Goal: Communication & Community: Answer question/provide support

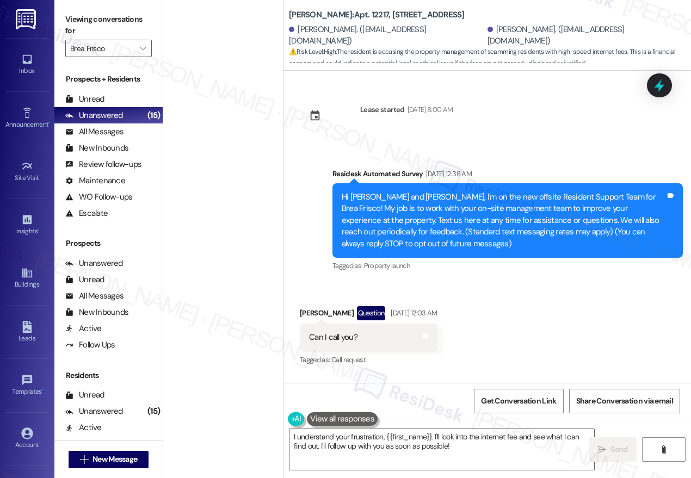
scroll to position [1142, 0]
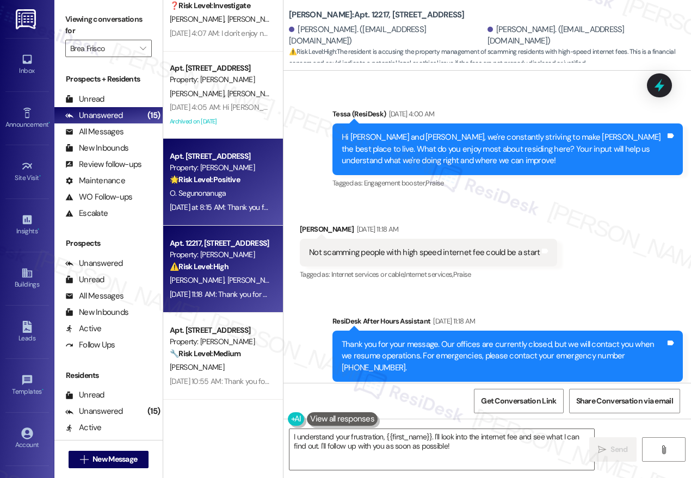
click at [216, 200] on div "O. Segunonanuga" at bounding box center [220, 194] width 103 height 14
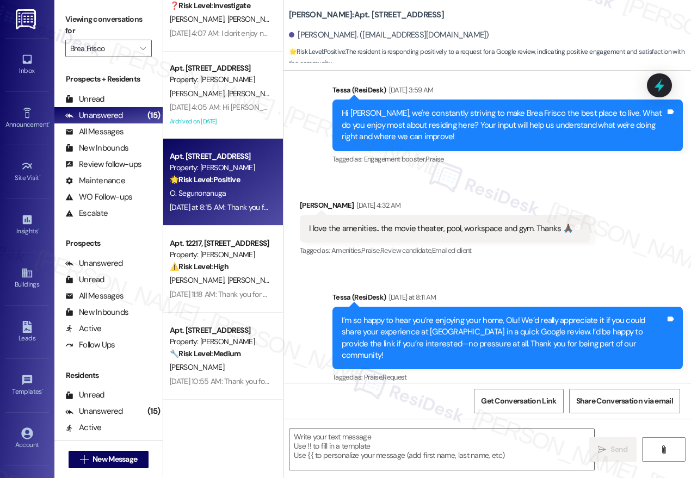
type textarea "Fetching suggested responses. Please feel free to read through the conversation…"
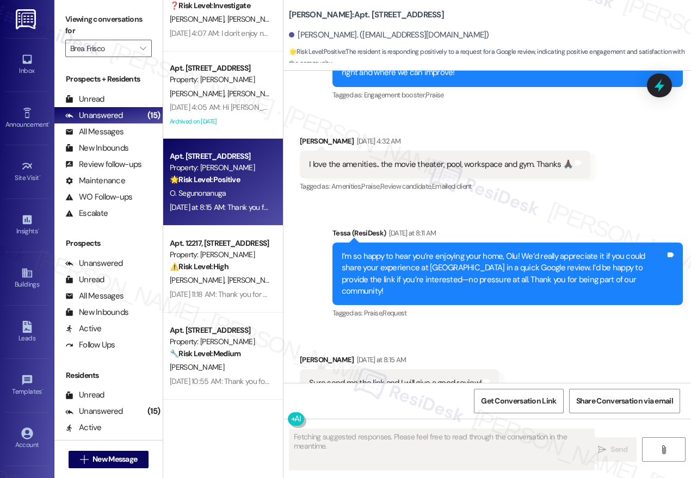
scroll to position [302, 0]
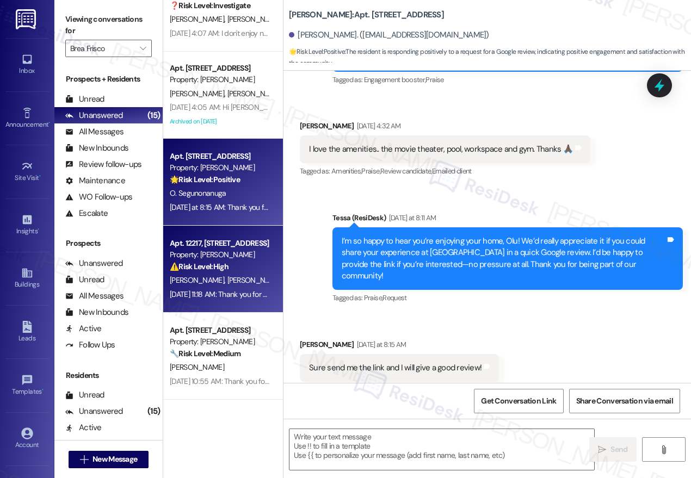
click at [228, 280] on span "[PERSON_NAME]" at bounding box center [255, 280] width 54 height 10
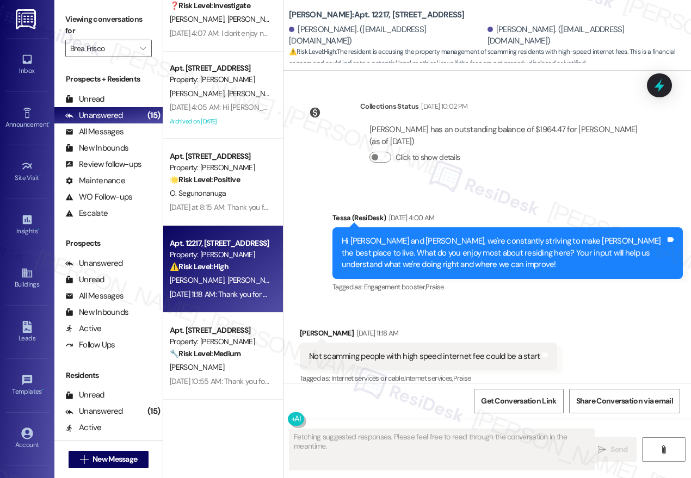
scroll to position [1142, 0]
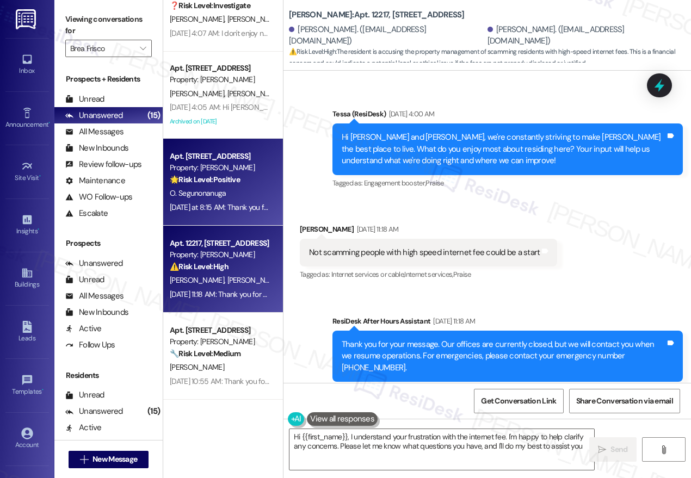
type textarea "Hi {{first_name}}, I understand your frustration with the internet fee. I'm hap…"
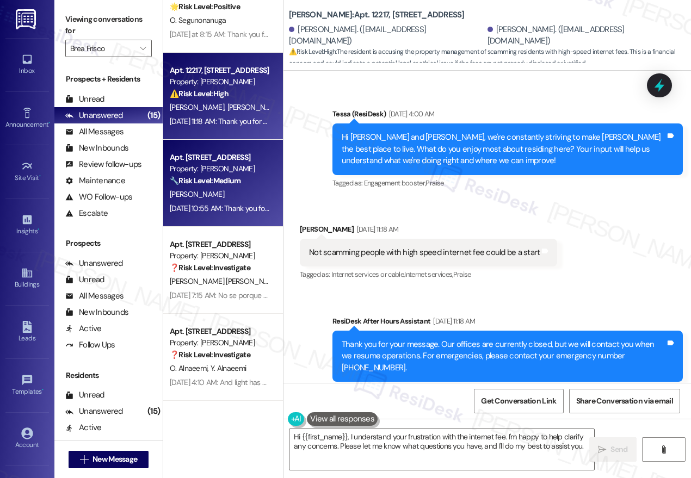
click at [236, 172] on div "Property: [PERSON_NAME]" at bounding box center [220, 168] width 101 height 11
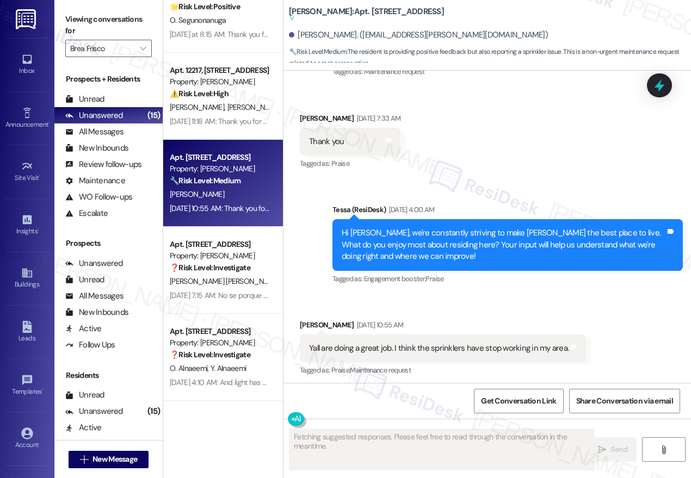
scroll to position [821, 0]
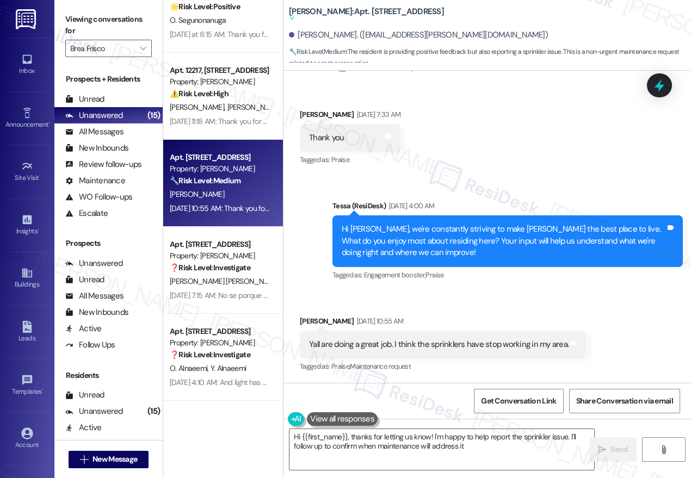
type textarea "Hi {{first_name}}, thanks for letting us know! I'm happy to help report the spr…"
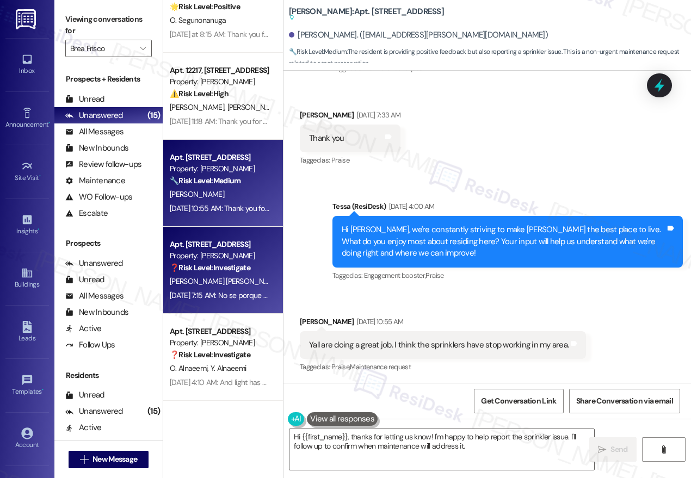
click at [230, 267] on strong "❓ Risk Level: Investigate" at bounding box center [210, 268] width 81 height 10
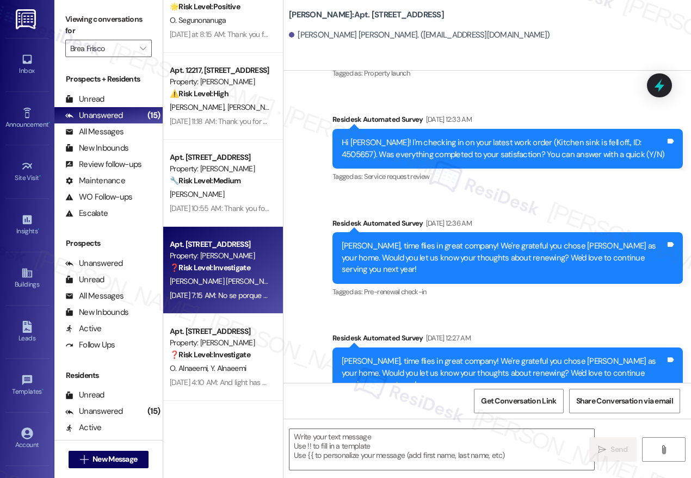
type textarea "Fetching suggested responses. Please feel free to read through the conversation…"
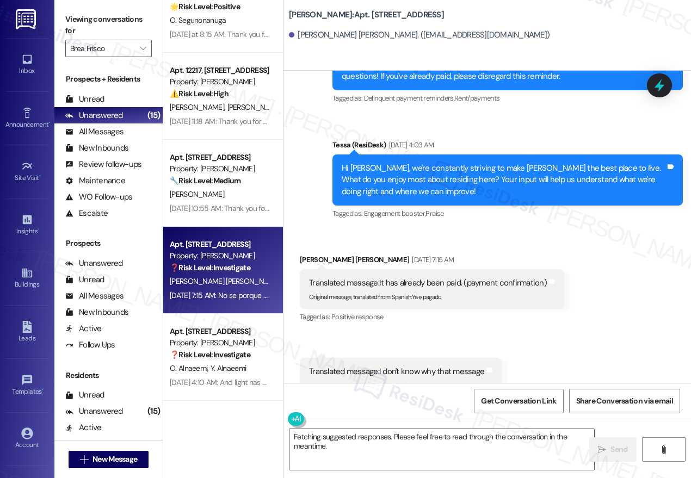
scroll to position [818, 0]
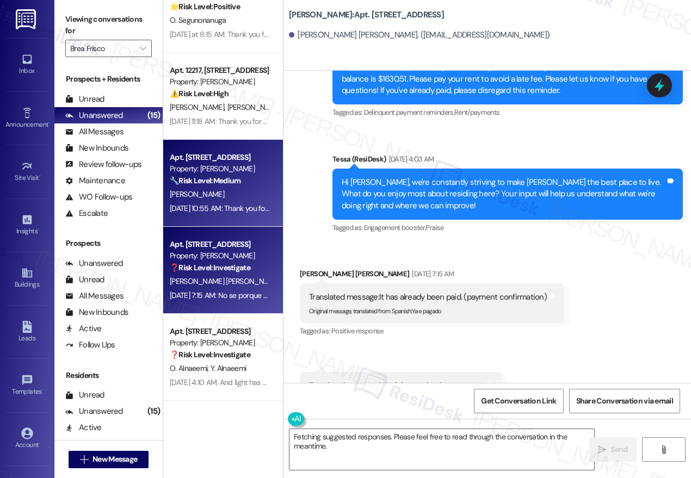
click at [211, 198] on div "[PERSON_NAME]" at bounding box center [220, 195] width 103 height 14
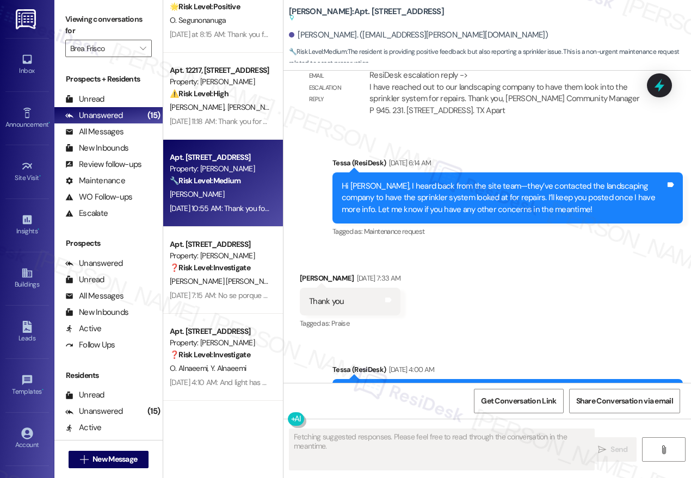
scroll to position [821, 0]
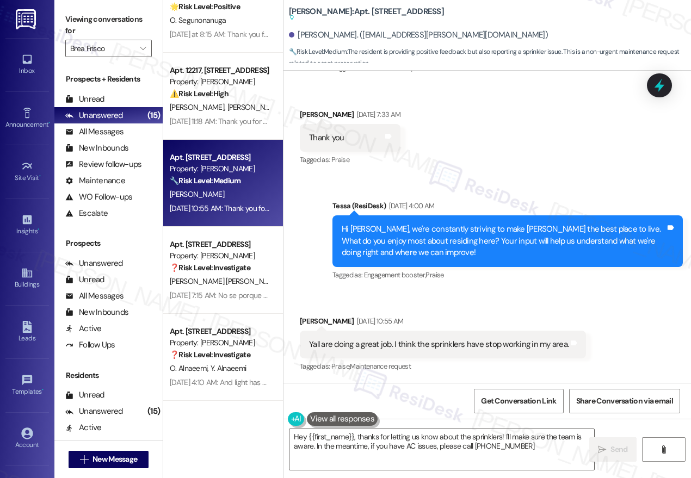
type textarea "Hey {{first_name}}, thanks for letting us know about the sprinklers! I'll make …"
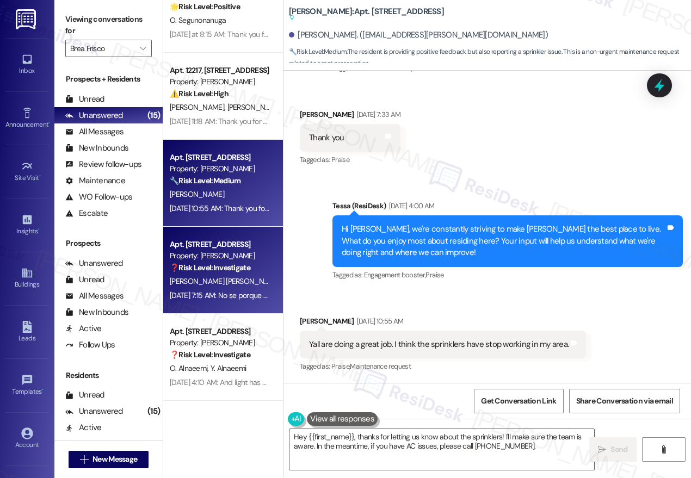
click at [235, 296] on div "[DATE] 7:15 AM: No se porque ese mensaje [DATE] 7:15 AM: No se porque ese mensa…" at bounding box center [236, 296] width 133 height 10
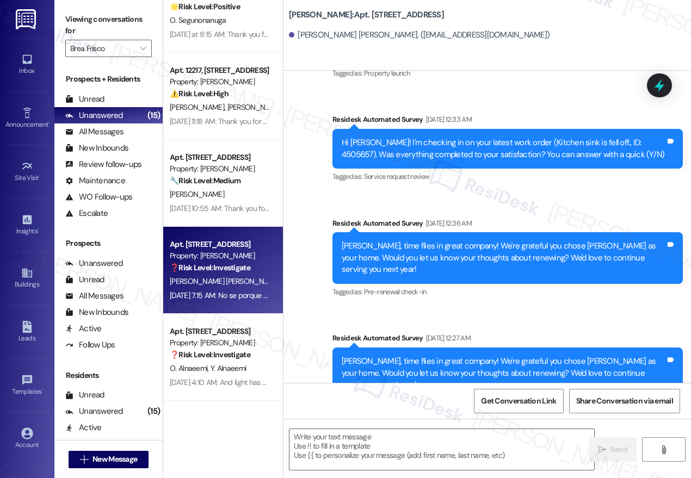
type textarea "Fetching suggested responses. Please feel free to read through the conversation…"
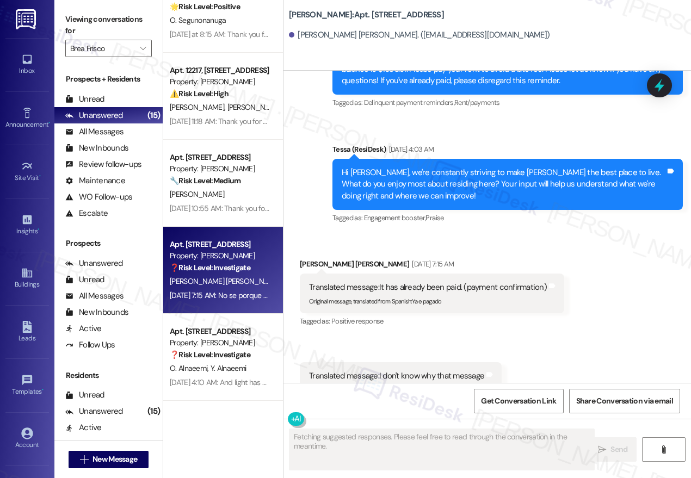
scroll to position [831, 0]
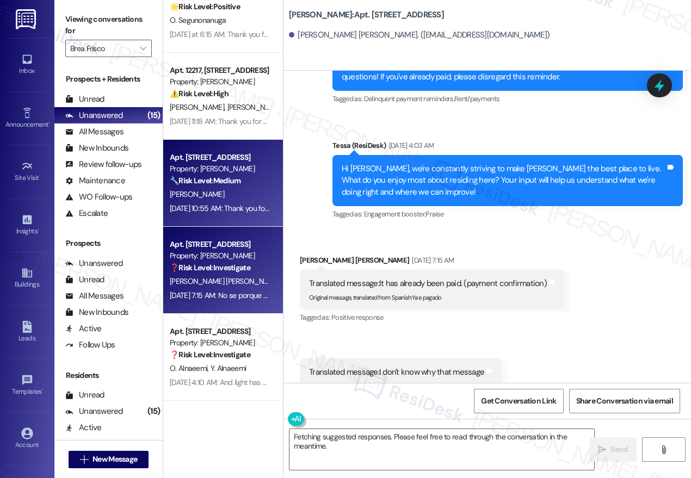
click at [251, 192] on div "[PERSON_NAME]" at bounding box center [220, 195] width 103 height 14
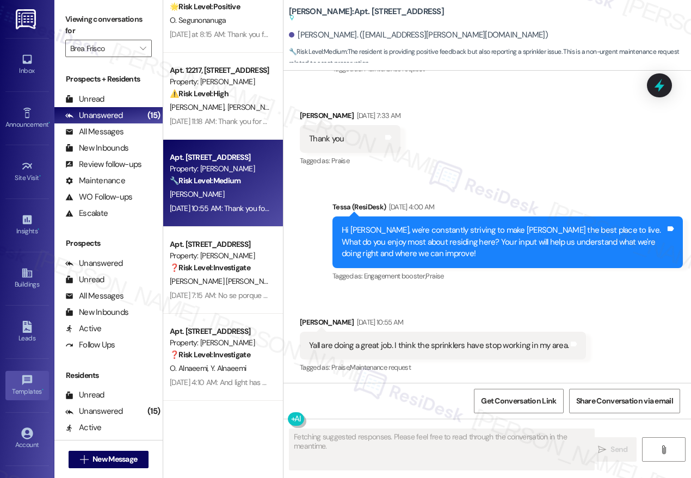
scroll to position [821, 0]
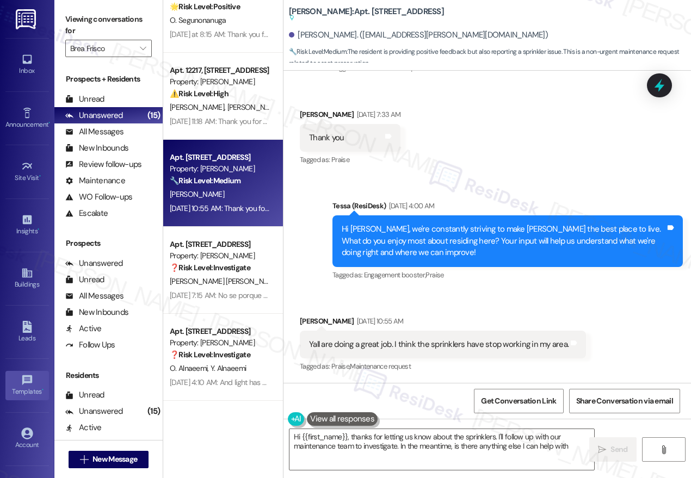
type textarea "Hi {{first_name}}, thanks for letting us know about the sprinklers. I'll follow…"
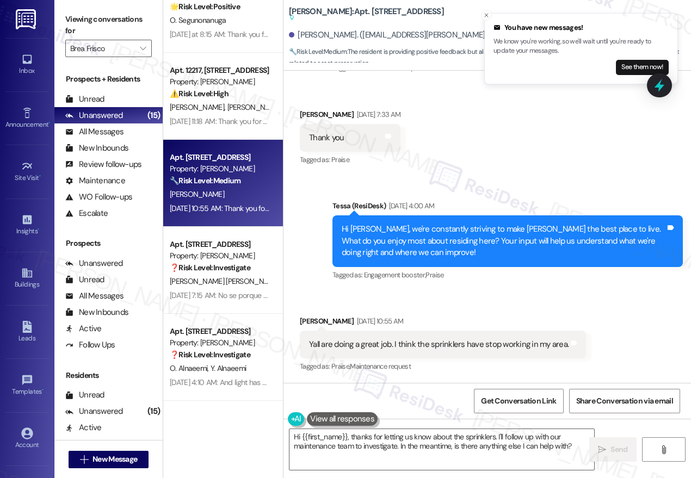
scroll to position [731, 0]
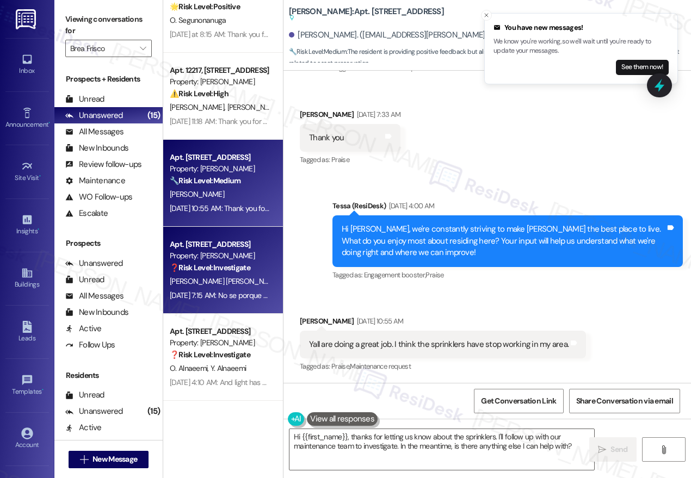
click at [225, 276] on div "[PERSON_NAME] [PERSON_NAME]" at bounding box center [220, 282] width 103 height 14
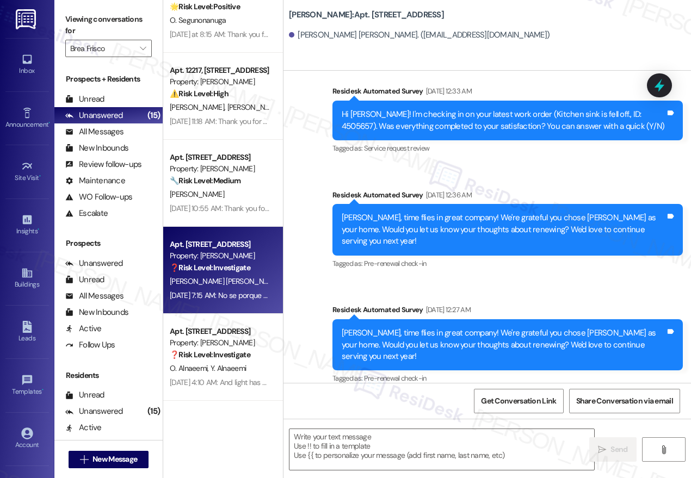
type textarea "Fetching suggested responses. Please feel free to read through the conversation…"
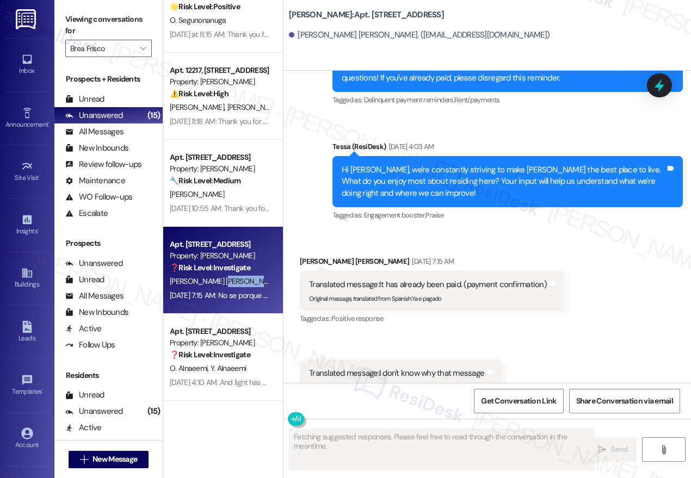
scroll to position [832, 0]
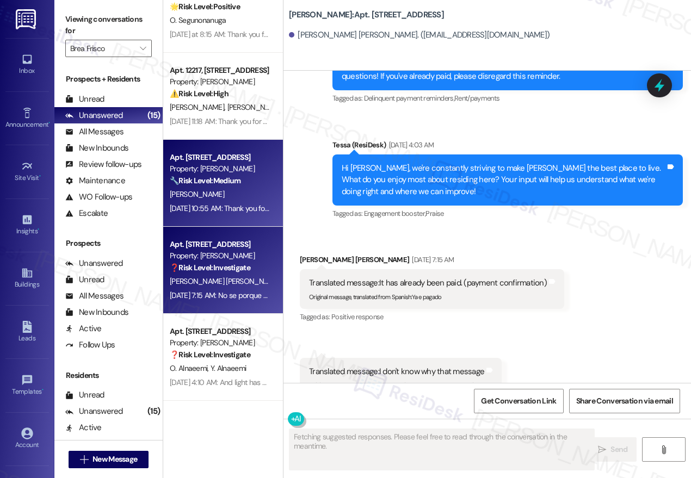
click at [209, 200] on div "[PERSON_NAME]" at bounding box center [220, 195] width 103 height 14
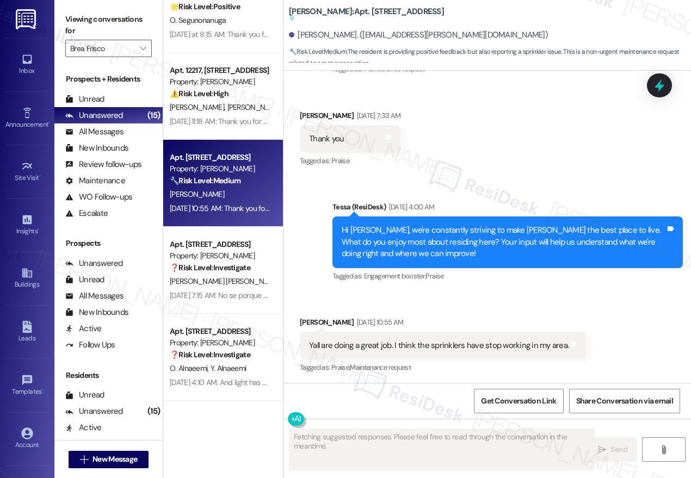
scroll to position [821, 0]
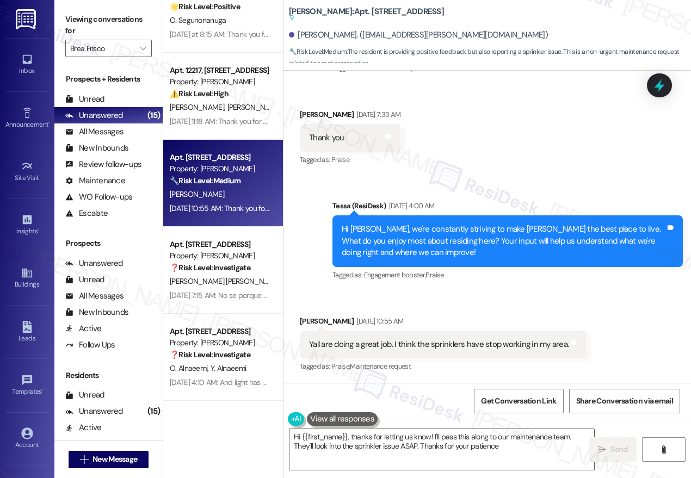
type textarea "Hi {{first_name}}, thanks for letting us know! I'll pass this along to our main…"
